Goal: Task Accomplishment & Management: Complete application form

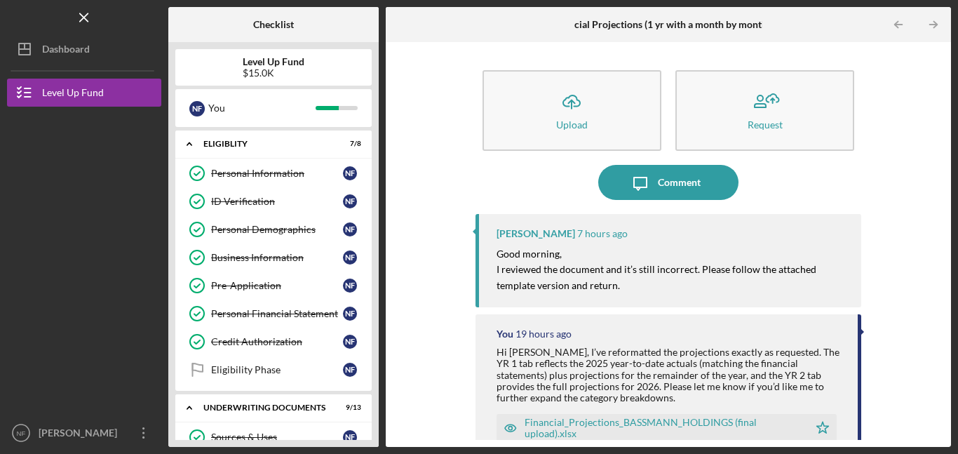
scroll to position [321, 0]
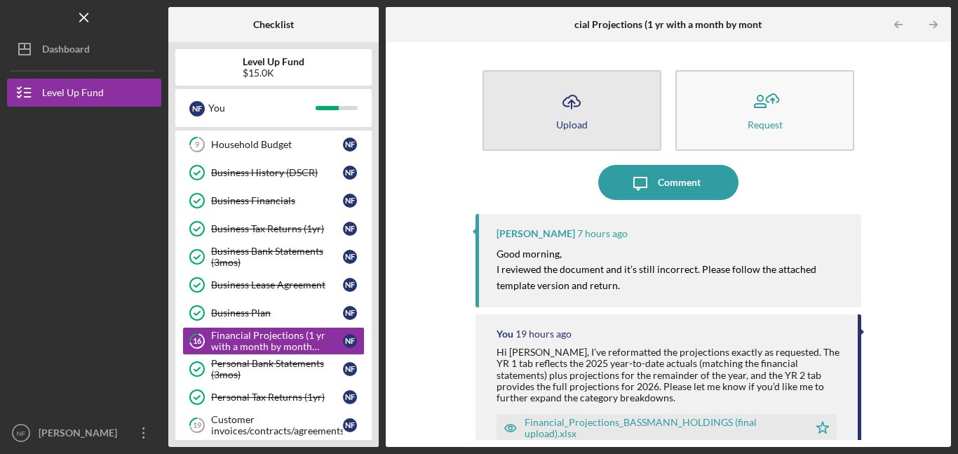
click at [565, 124] on div "Upload" at bounding box center [572, 124] width 32 height 11
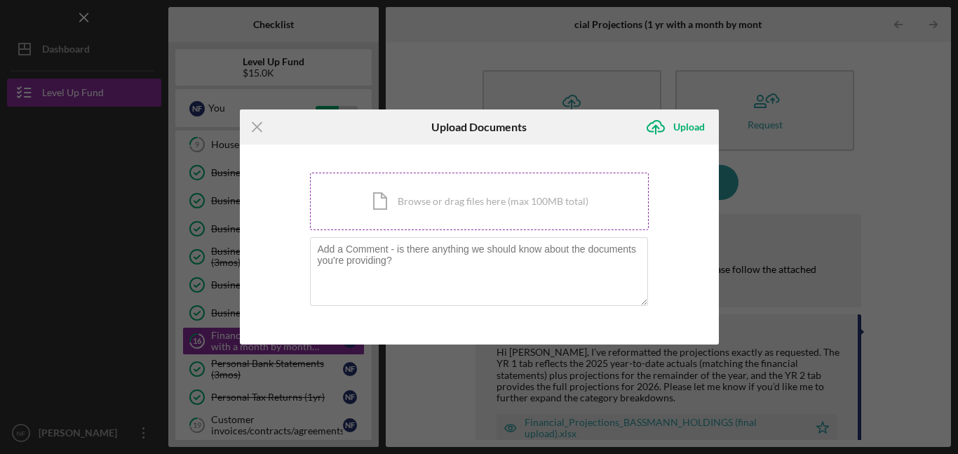
click at [438, 199] on div "Icon/Document Browse or drag files here (max 100MB total) Tap to choose files o…" at bounding box center [479, 202] width 339 height 58
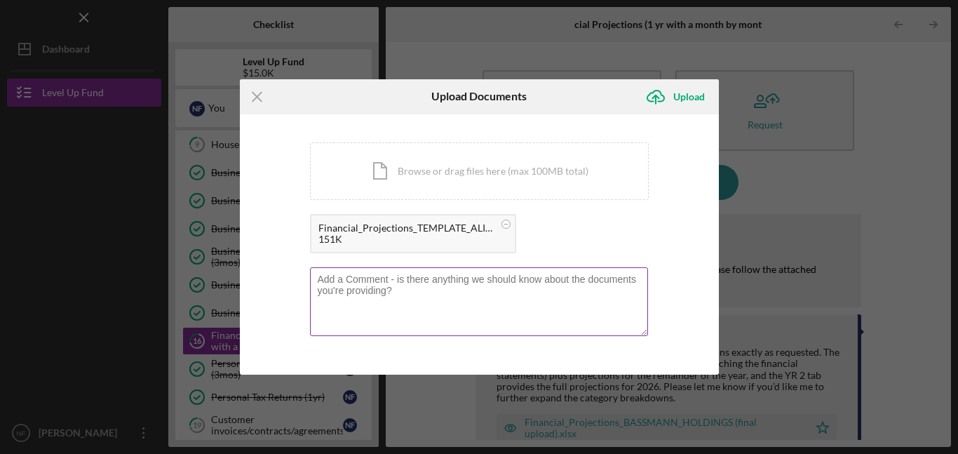
click at [341, 281] on textarea at bounding box center [479, 301] width 338 height 69
paste textarea "Ok Ms [PERSON_NAME], Thanks again for your guidance on this. we’ve gone ahead a…"
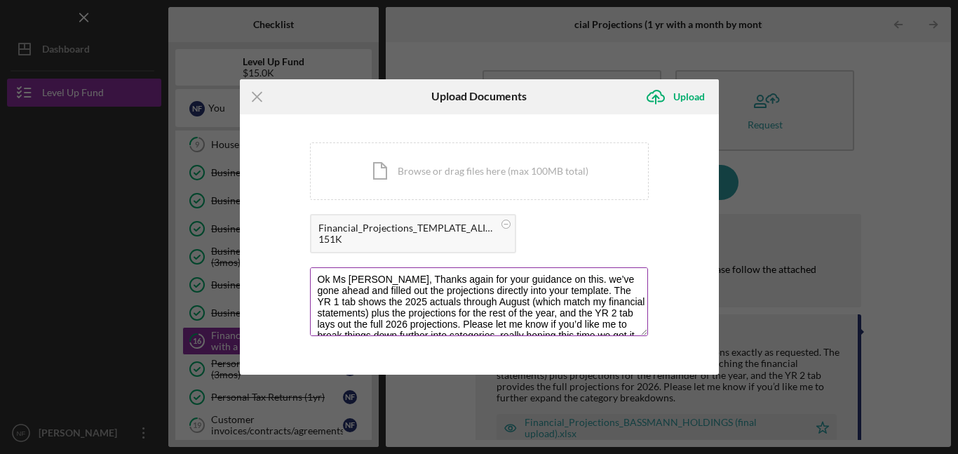
click at [395, 279] on textarea "Ok Ms [PERSON_NAME], Thanks again for your guidance on this. we’ve gone ahead a…" at bounding box center [479, 301] width 338 height 69
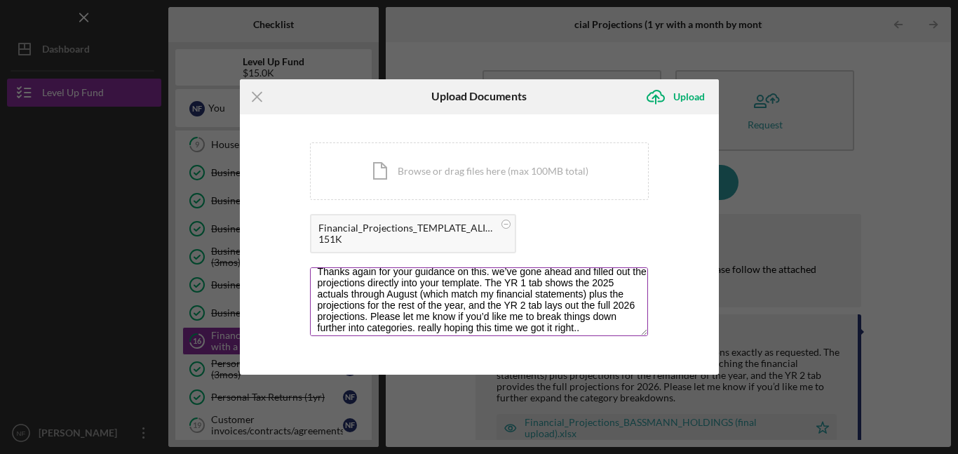
scroll to position [22, 0]
type textarea "Ok Ms [PERSON_NAME], Thanks again for your guidance on this. we’ve gone ahead a…"
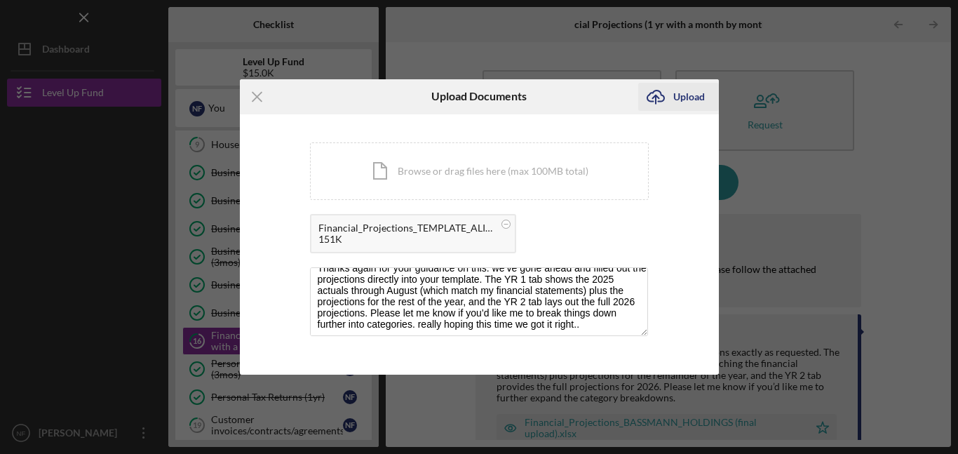
click at [685, 95] on div "Upload" at bounding box center [689, 97] width 32 height 28
